Goal: Information Seeking & Learning: Find specific page/section

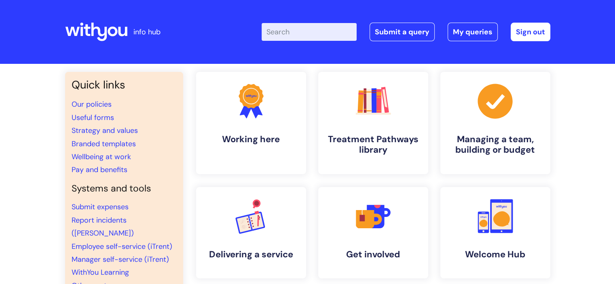
click at [284, 33] on input "Enter your search term here..." at bounding box center [308, 32] width 95 height 18
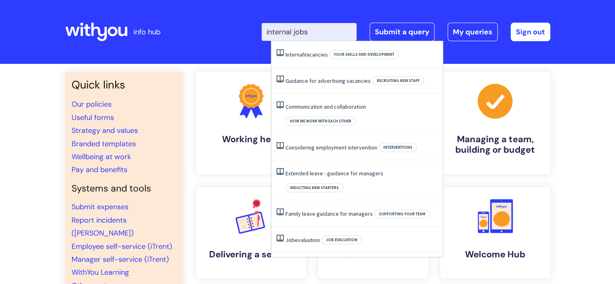
type input "internal jobs"
click button "Search" at bounding box center [0, 0] width 0 height 0
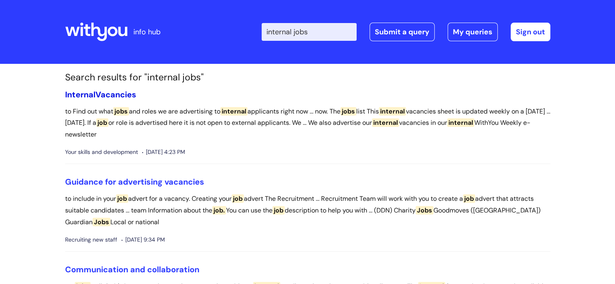
click at [129, 96] on link "Internal Vacancies" at bounding box center [100, 94] width 71 height 11
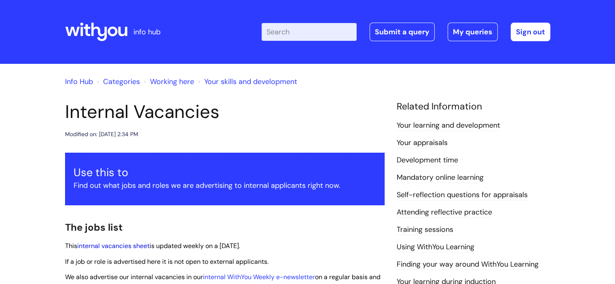
click at [112, 245] on link "internal vacancies sheet" at bounding box center [113, 246] width 72 height 8
